Goal: Information Seeking & Learning: Learn about a topic

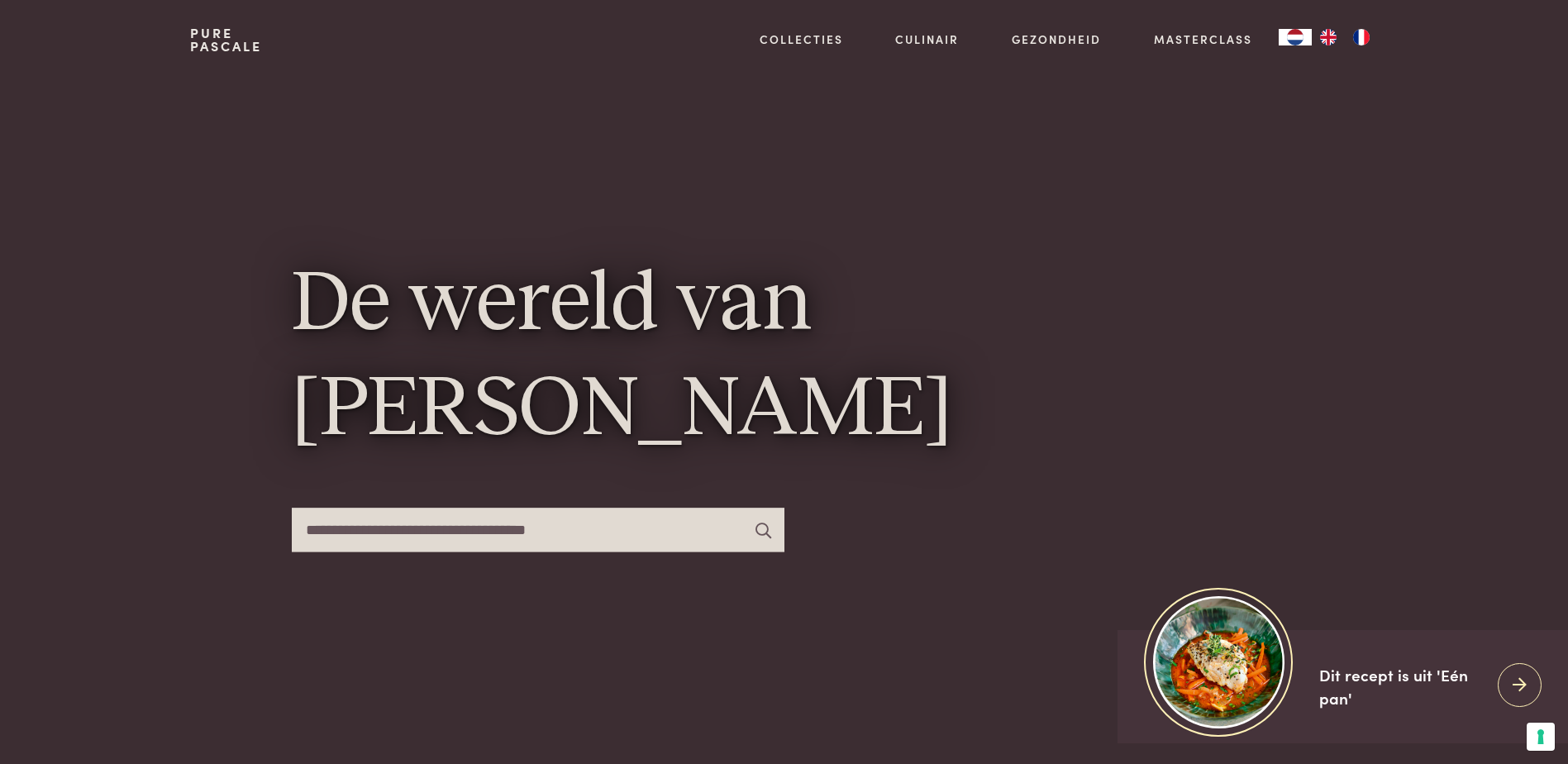
click at [252, 47] on link "Pure Pascale" at bounding box center [225, 40] width 72 height 27
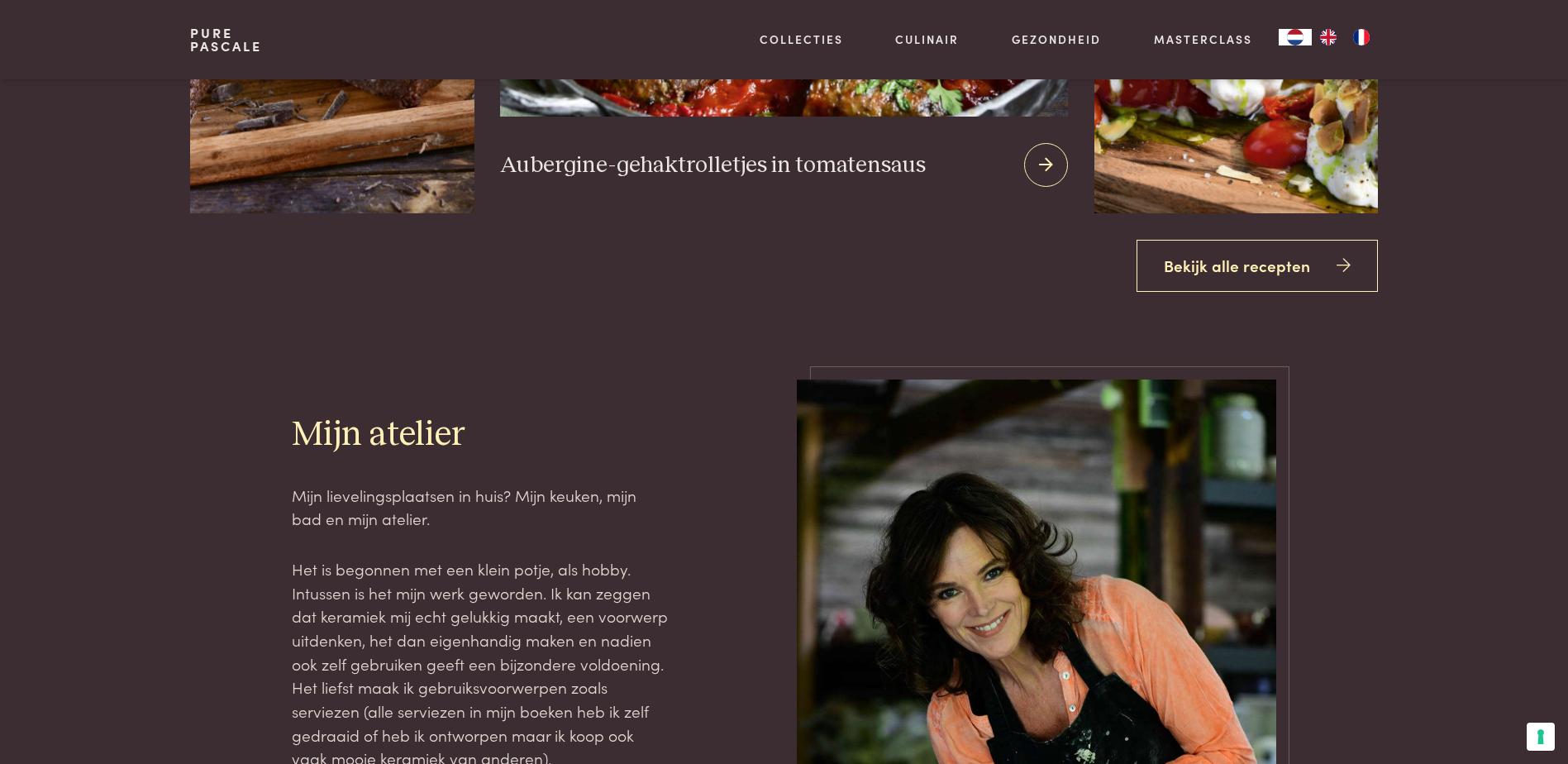
scroll to position [2563, 0]
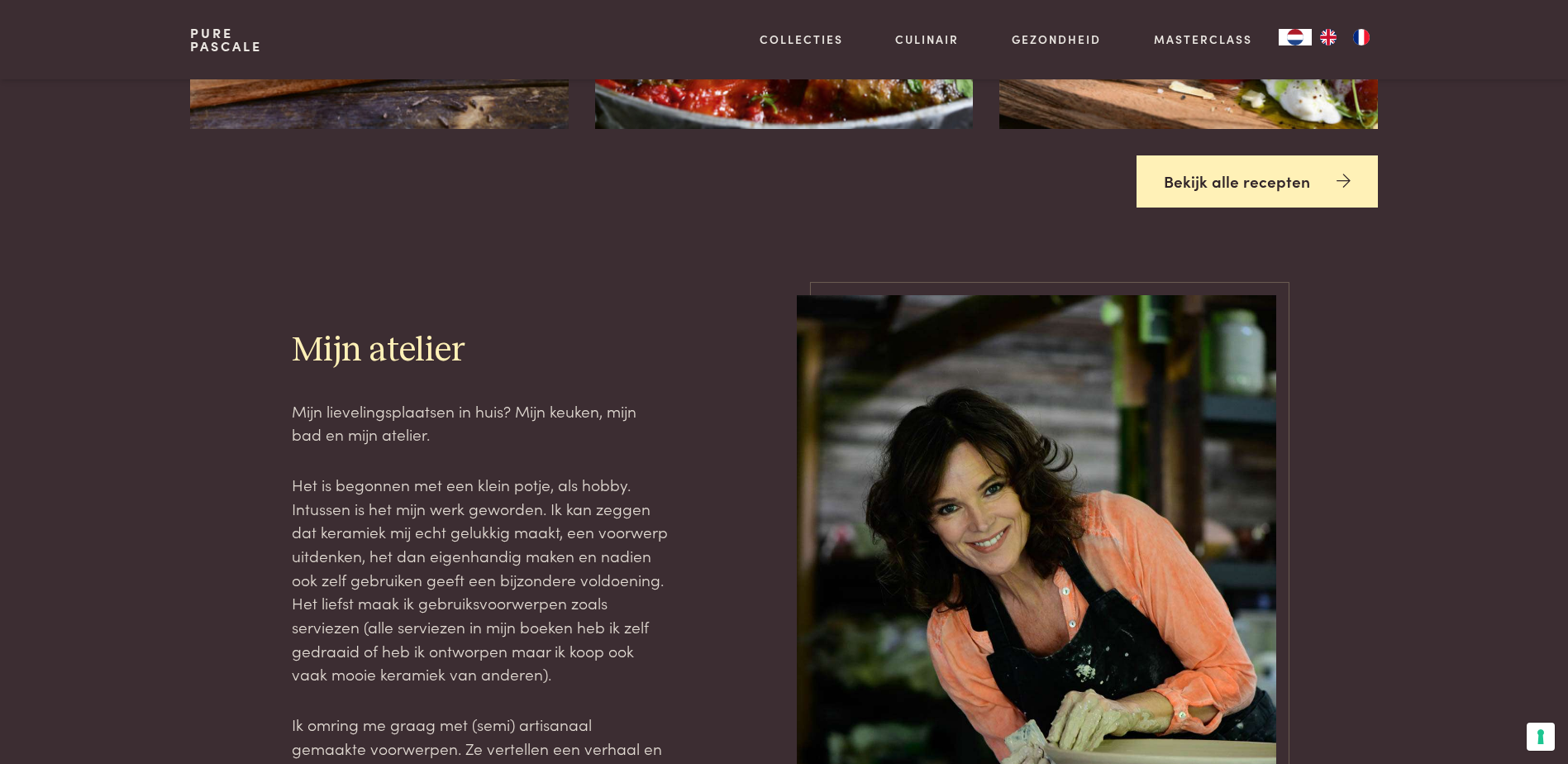
click at [1226, 184] on link "Bekijk alle recepten" at bounding box center [1257, 181] width 242 height 53
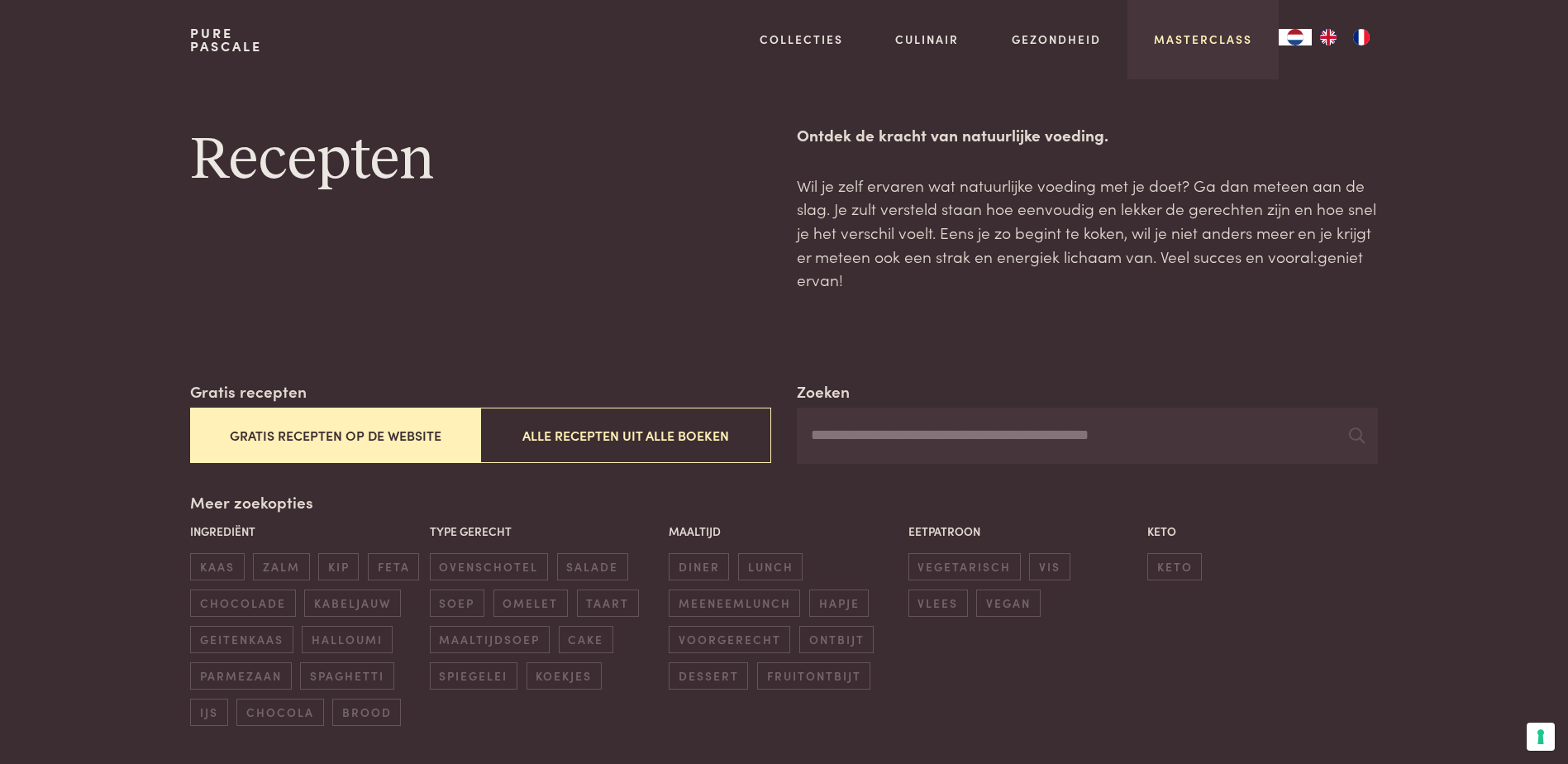
click at [1205, 39] on link "Masterclass" at bounding box center [1202, 39] width 98 height 17
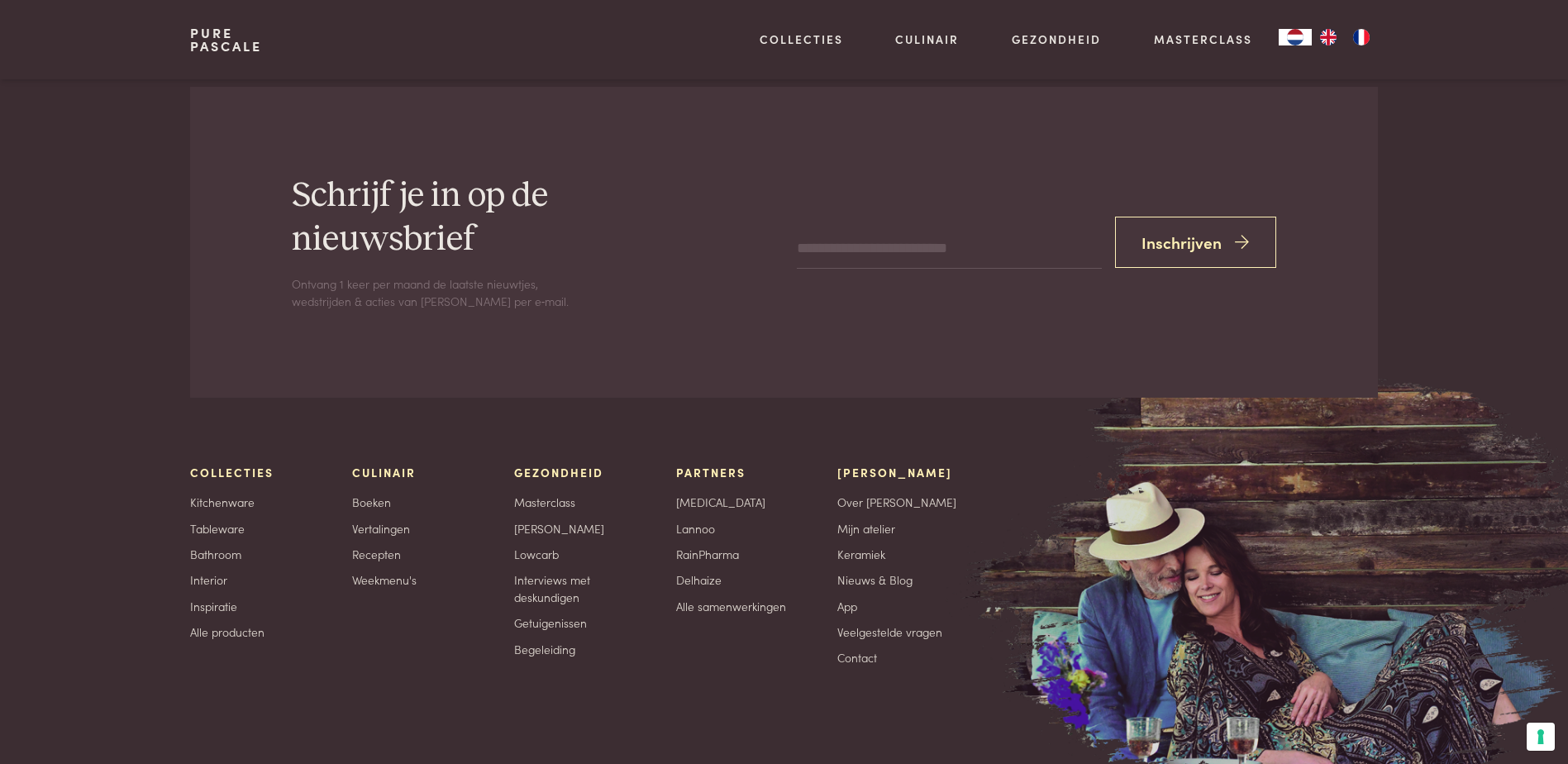
scroll to position [5704, 0]
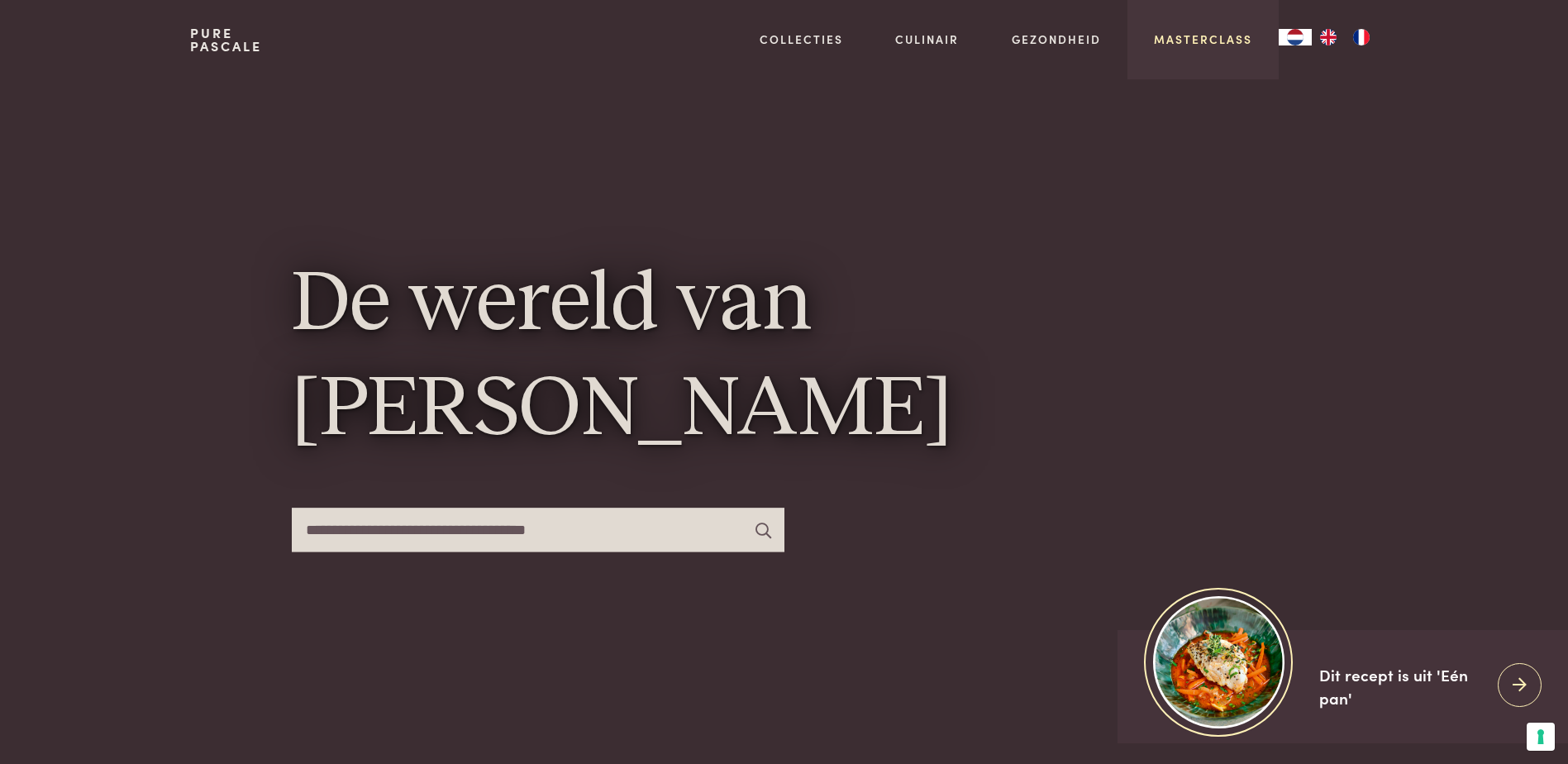
click at [1240, 35] on link "Masterclass" at bounding box center [1202, 39] width 98 height 17
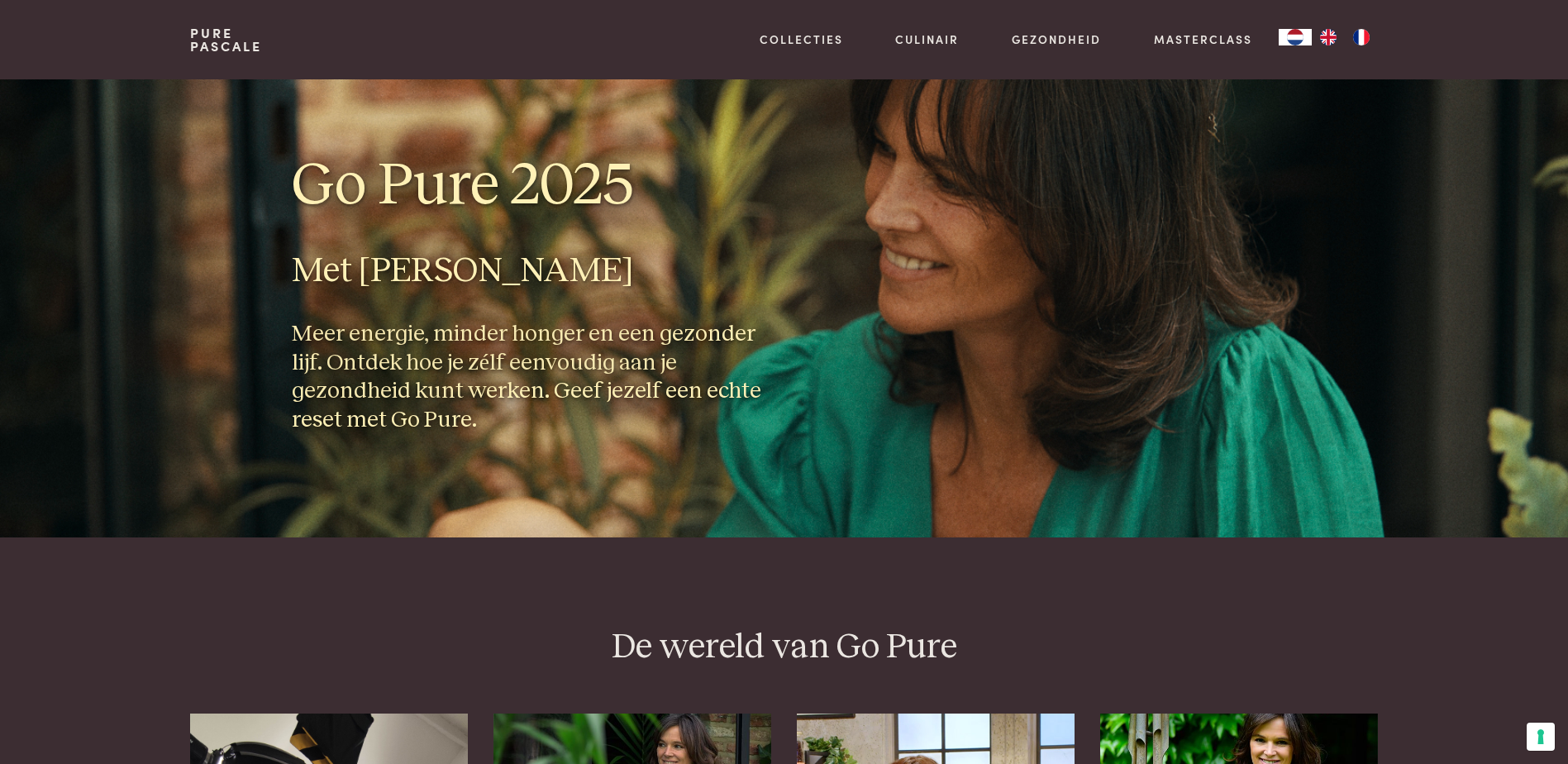
click at [514, 350] on h3 "Meer energie, minder honger en een gezonder lijf. Ontdek hoe je zélf eenvoudig …" at bounding box center [532, 376] width 479 height 114
click at [1460, 449] on img at bounding box center [784, 308] width 1568 height 458
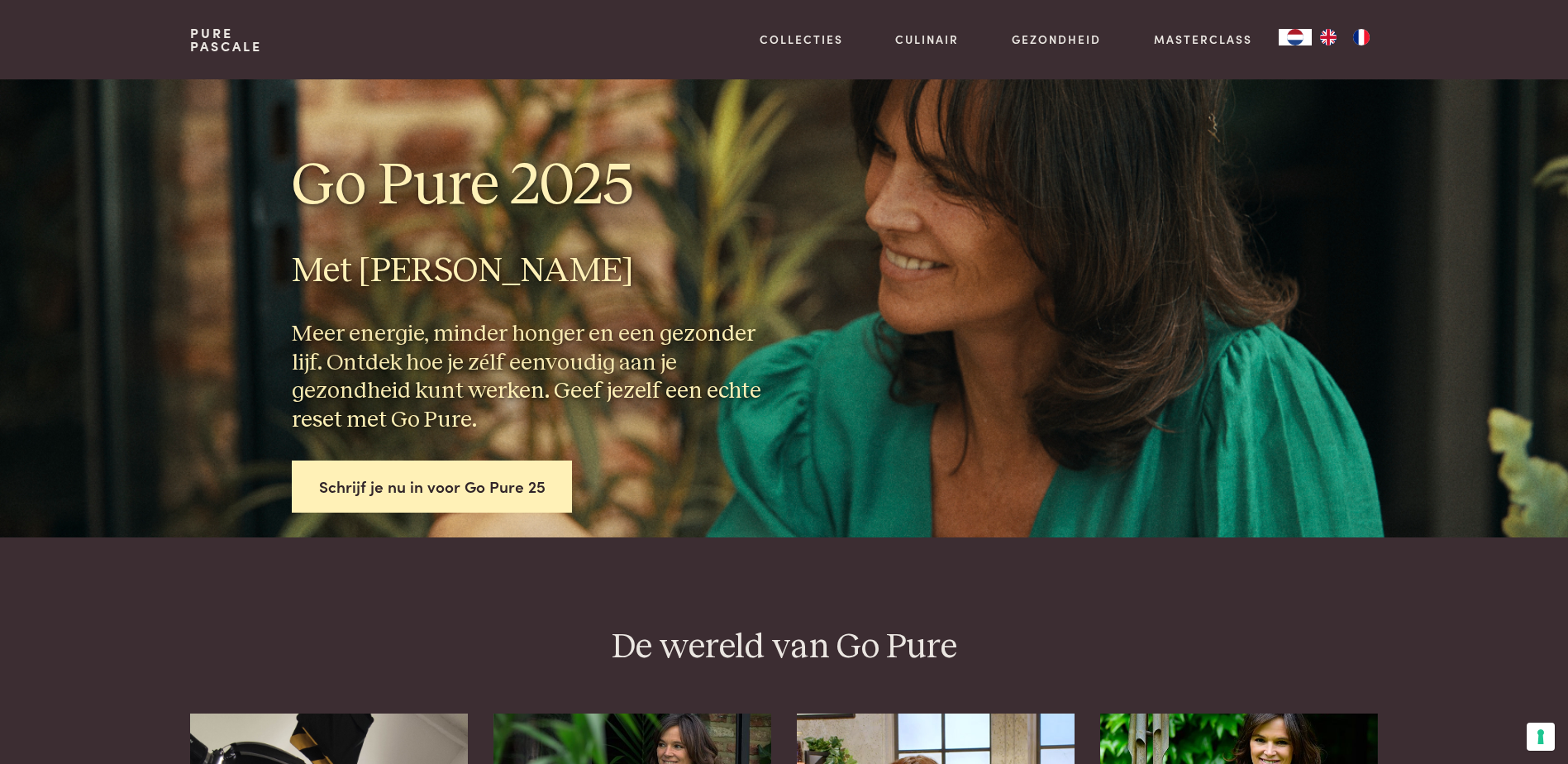
click at [214, 36] on link "Pure Pascale" at bounding box center [225, 40] width 72 height 27
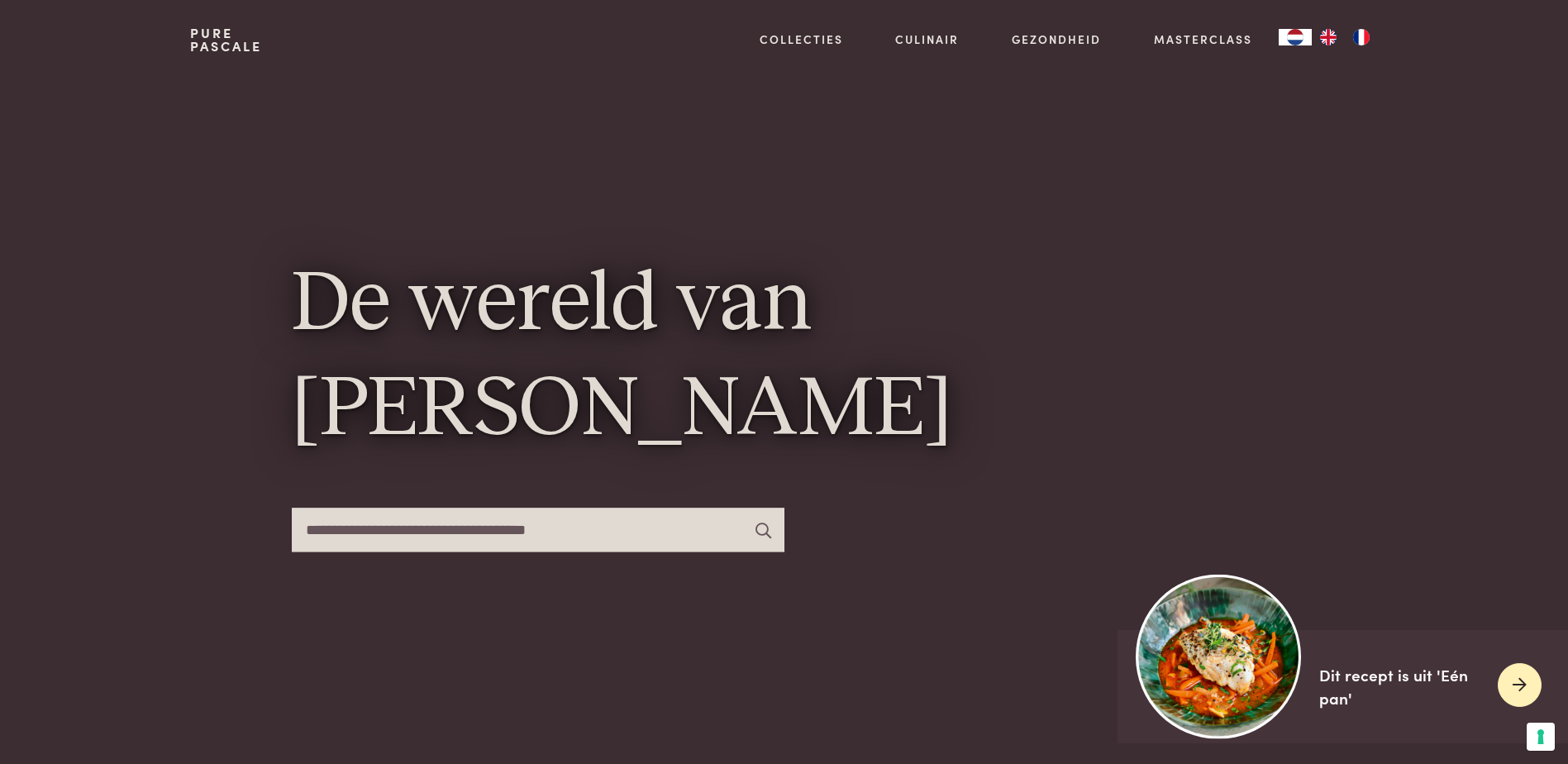
click at [1516, 682] on icon at bounding box center [1519, 685] width 14 height 24
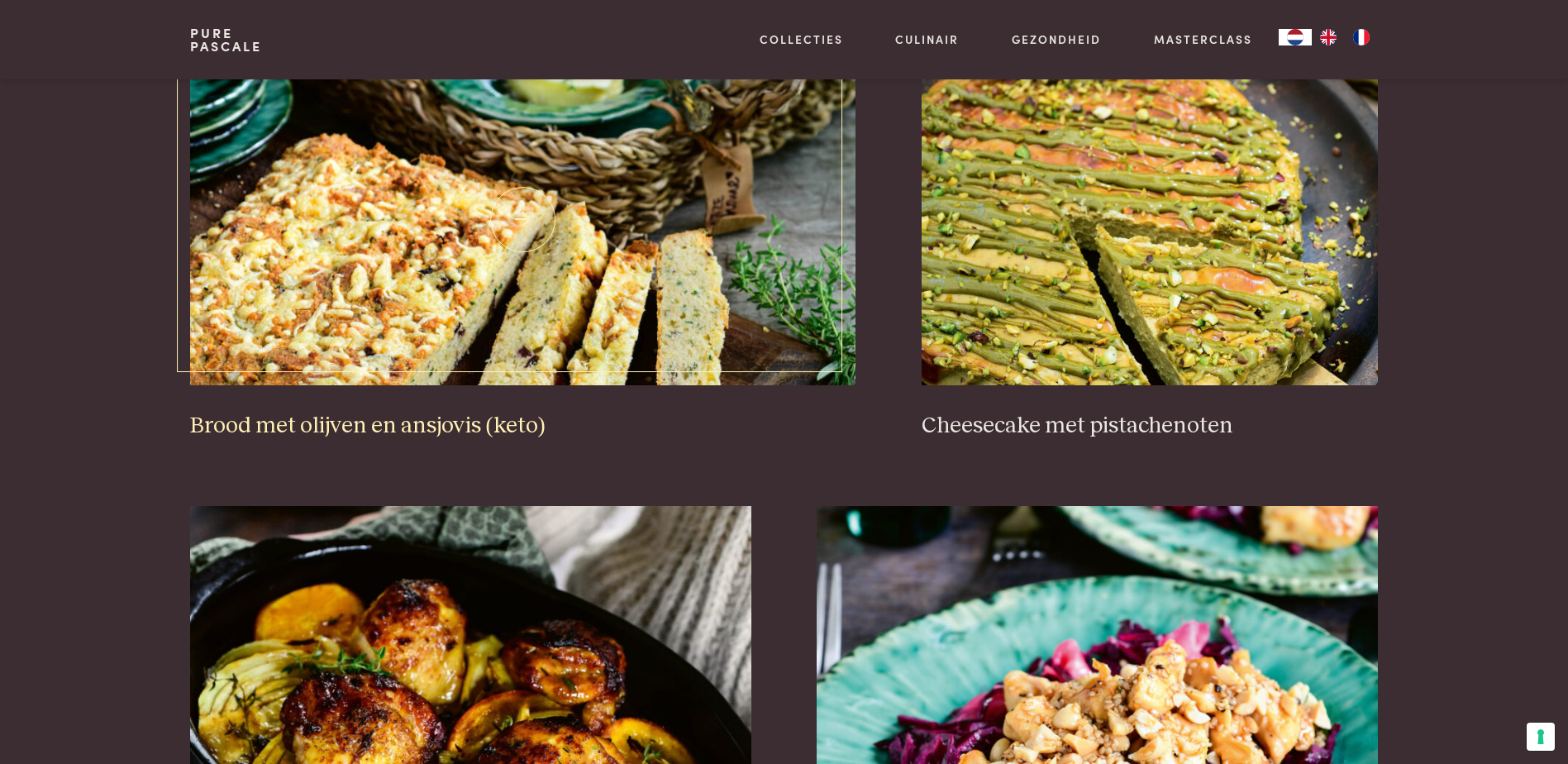
scroll to position [1653, 0]
